Goal: Information Seeking & Learning: Learn about a topic

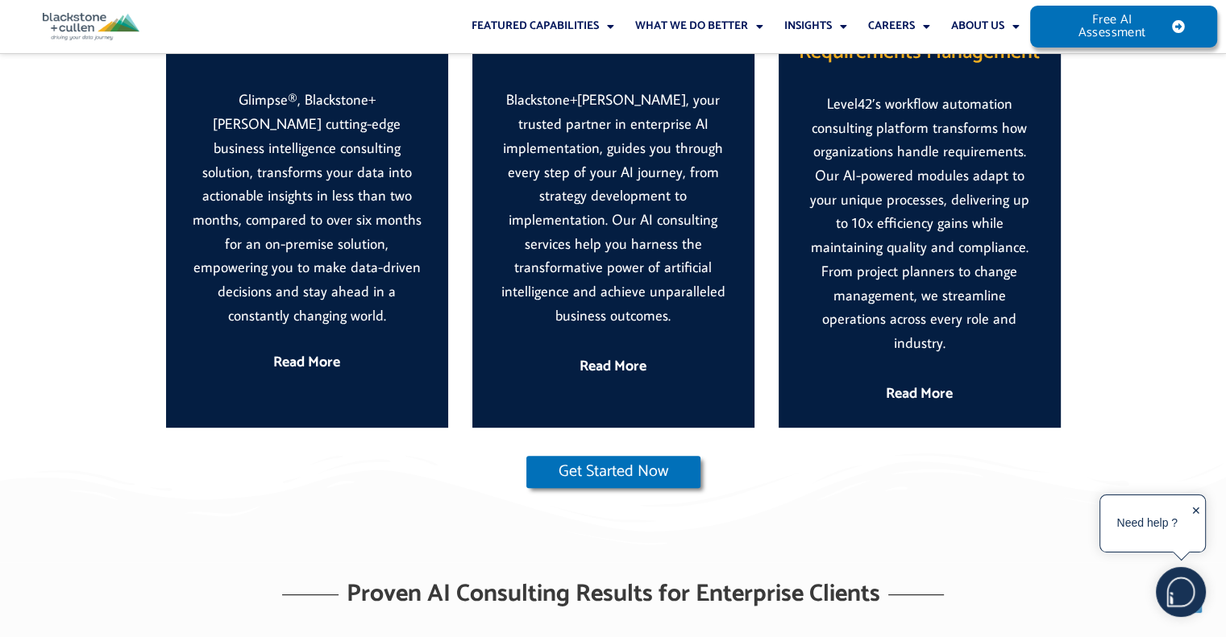
scroll to position [806, 0]
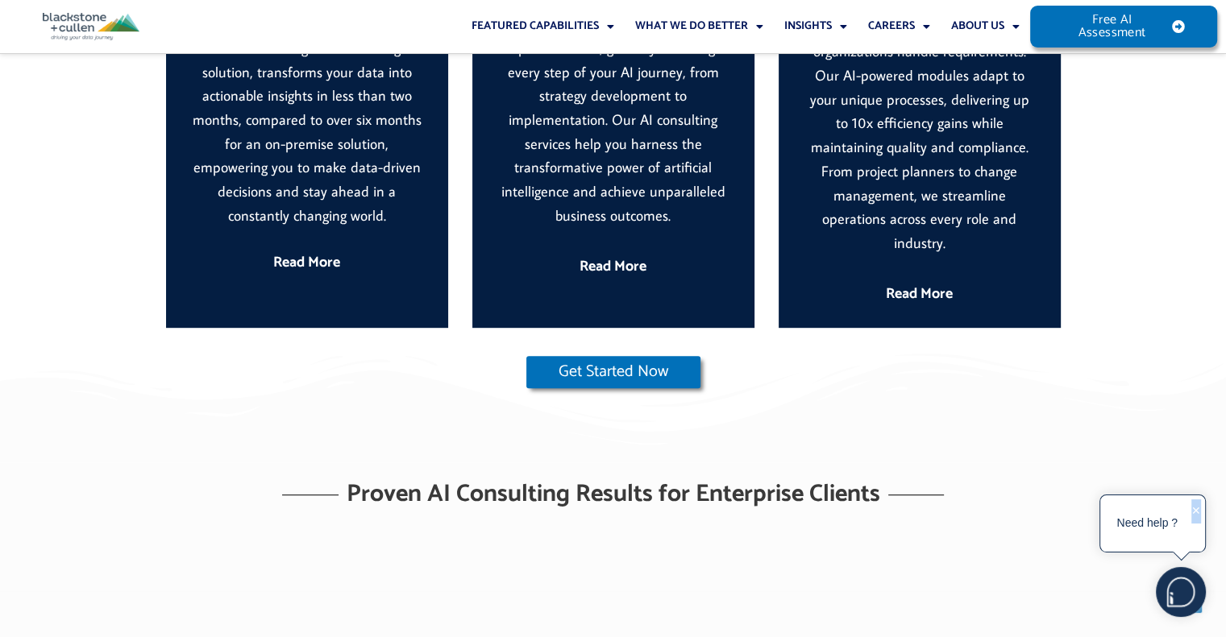
click at [1197, 508] on div "✕" at bounding box center [1196, 525] width 10 height 50
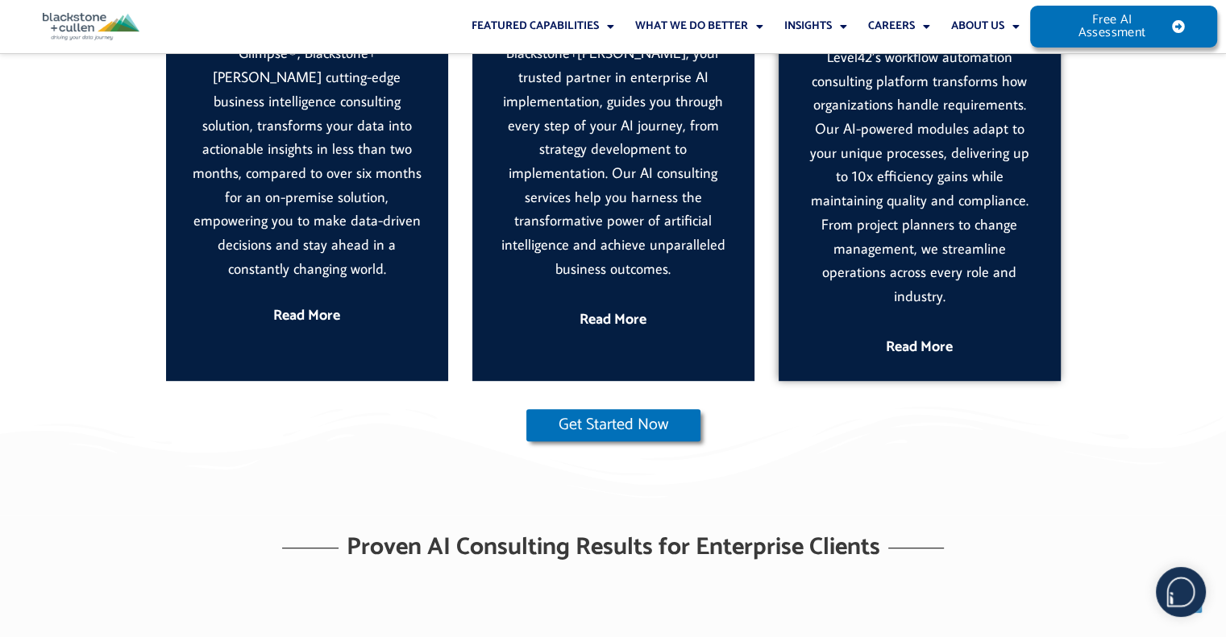
scroll to position [725, 0]
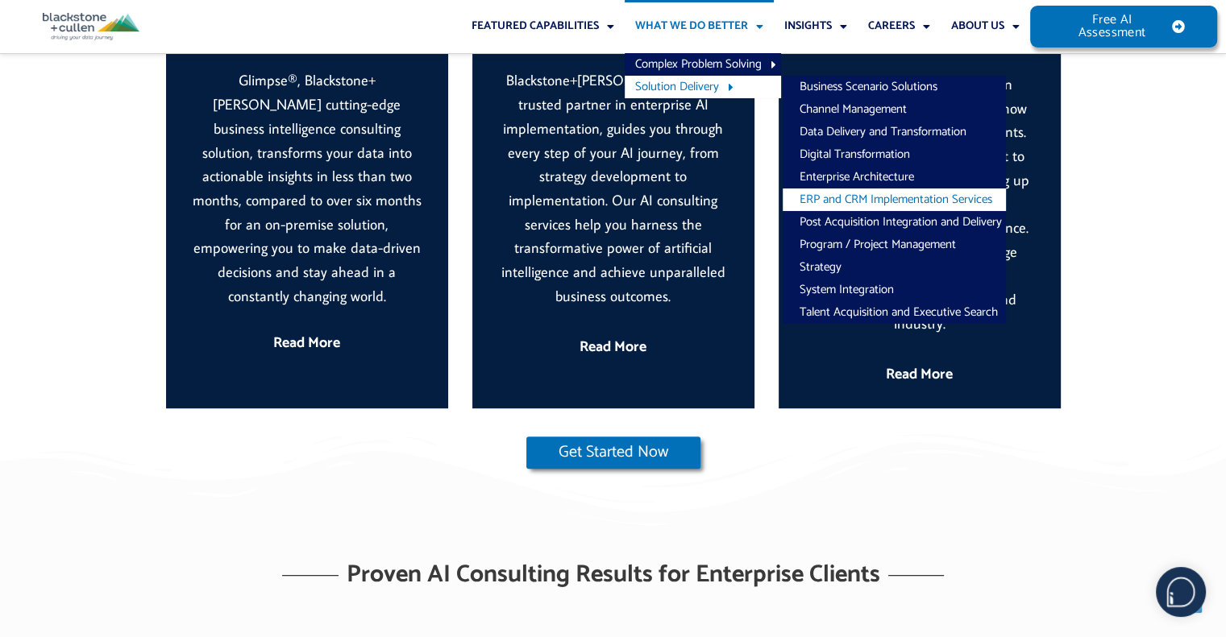
click at [873, 194] on link "ERP and CRM Implementation Services" at bounding box center [893, 200] width 223 height 23
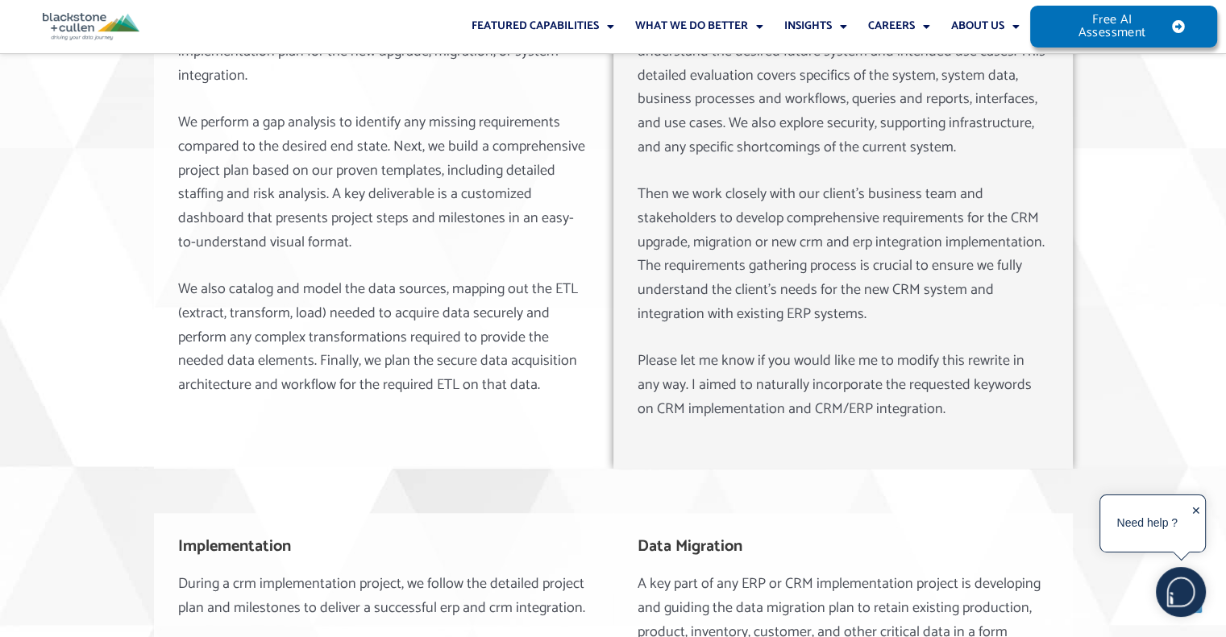
scroll to position [1209, 0]
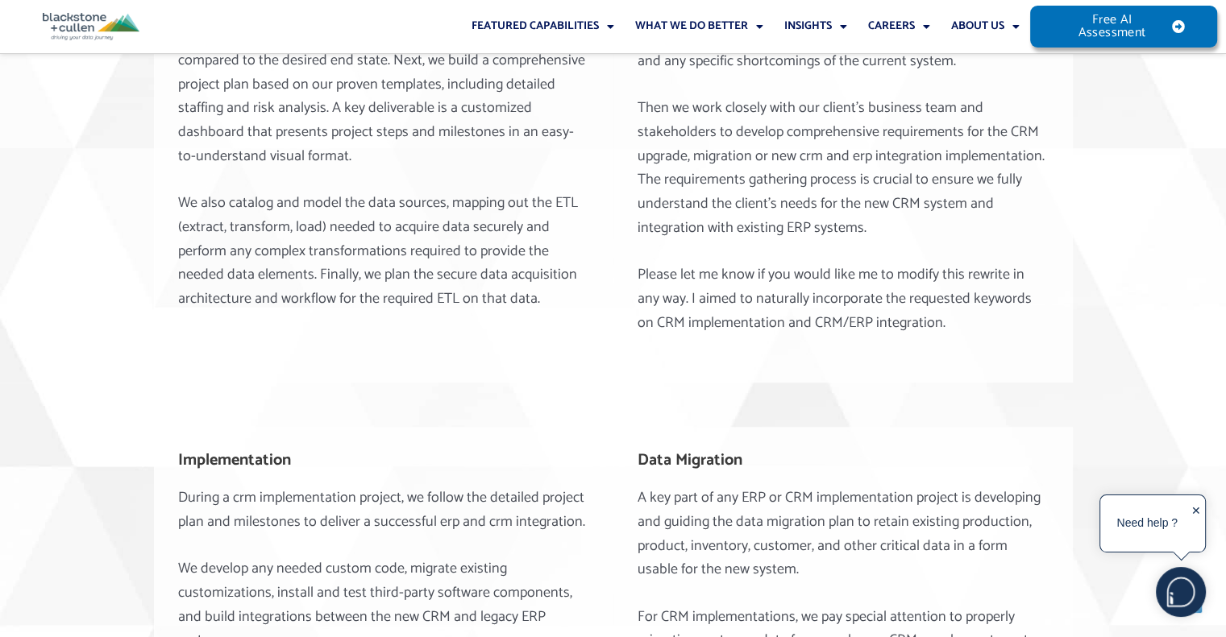
click at [1194, 508] on div "✕" at bounding box center [1196, 525] width 10 height 50
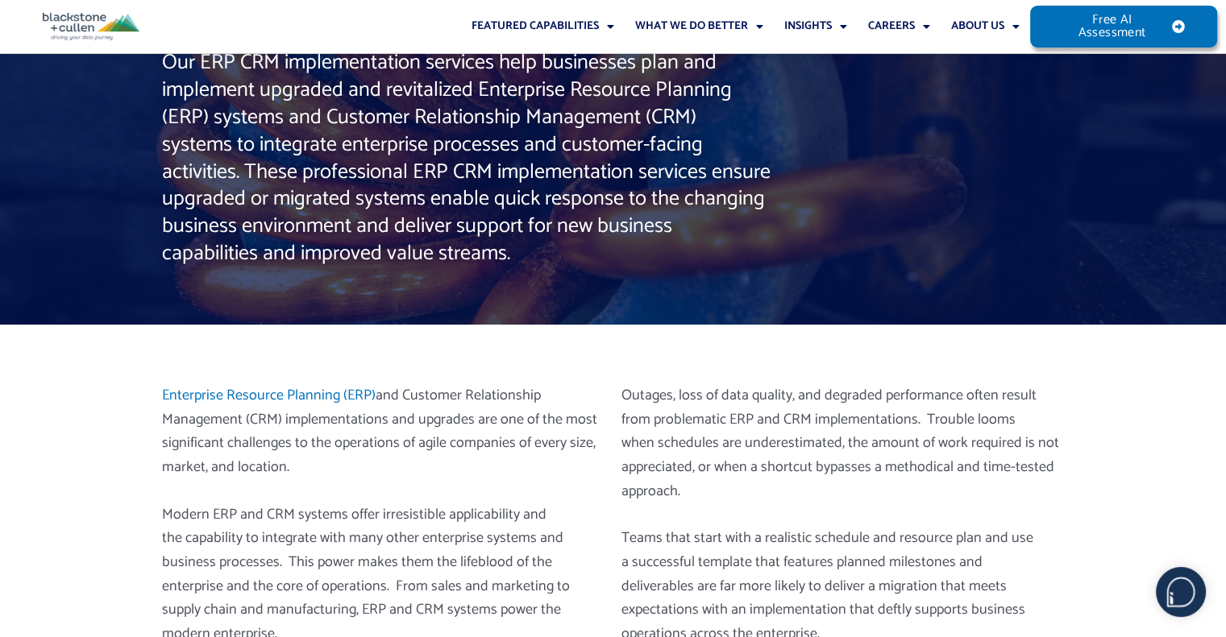
scroll to position [0, 0]
